Goal: Navigation & Orientation: Find specific page/section

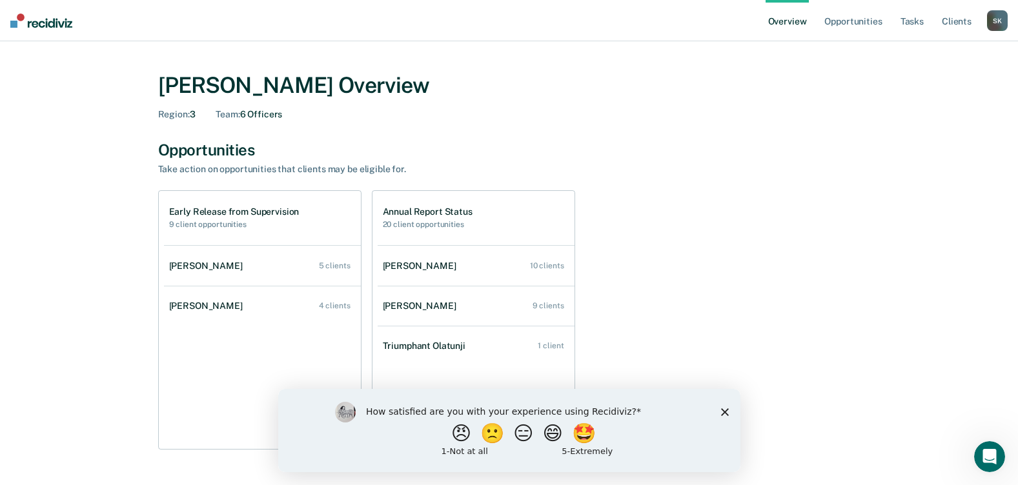
click at [790, 23] on link "Overview" at bounding box center [788, 20] width 44 height 41
click at [37, 17] on img at bounding box center [41, 21] width 62 height 14
click at [862, 15] on link "Opportunities" at bounding box center [853, 20] width 63 height 41
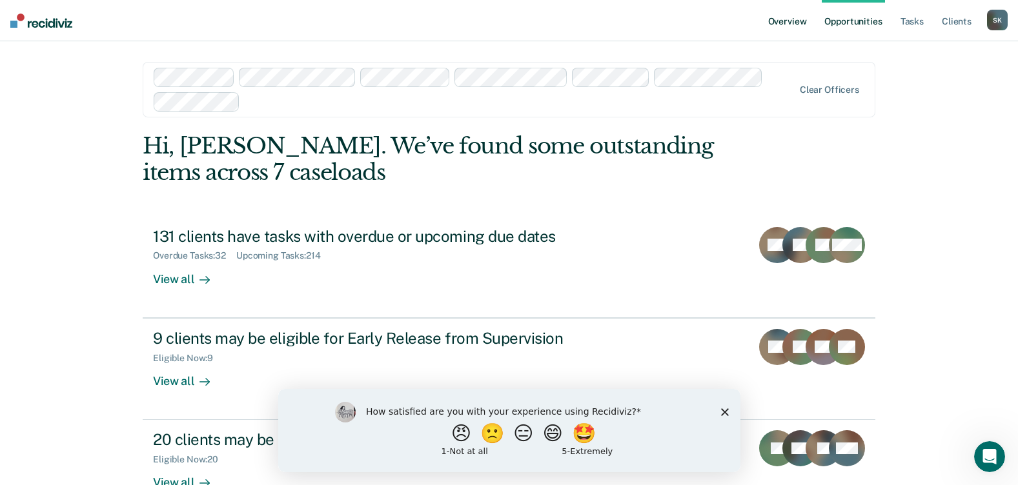
click at [789, 21] on link "Overview" at bounding box center [788, 20] width 44 height 41
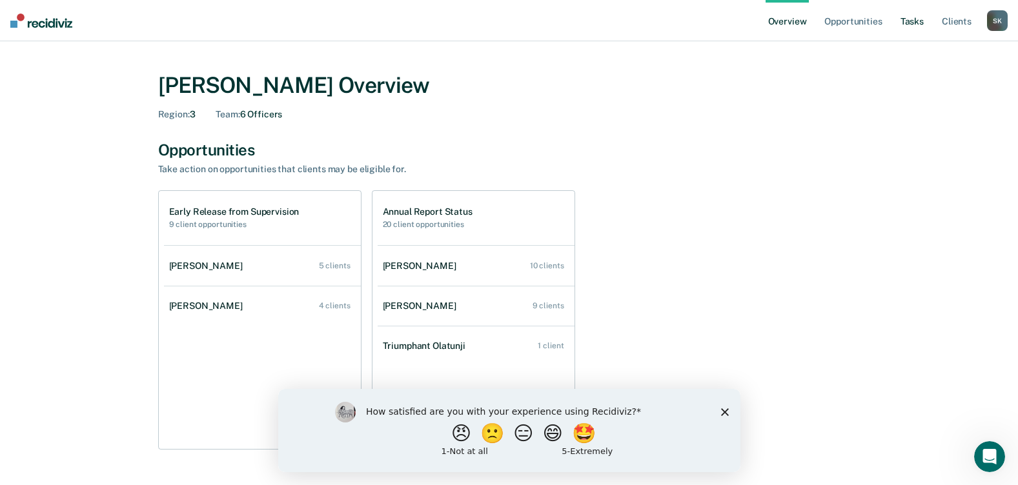
click at [915, 22] on link "Tasks" at bounding box center [912, 20] width 28 height 41
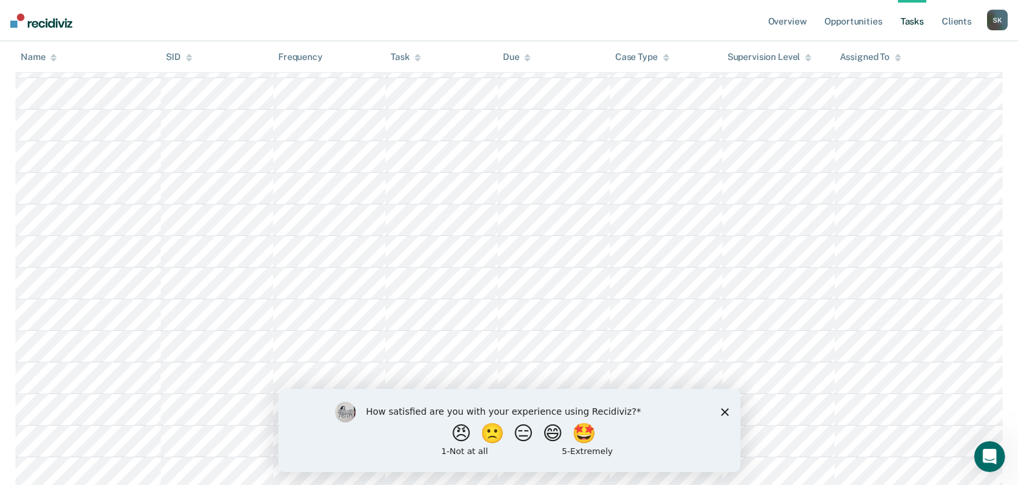
scroll to position [3227, 0]
click at [655, 54] on div "Case Type" at bounding box center [642, 57] width 54 height 11
